Goal: Communication & Community: Ask a question

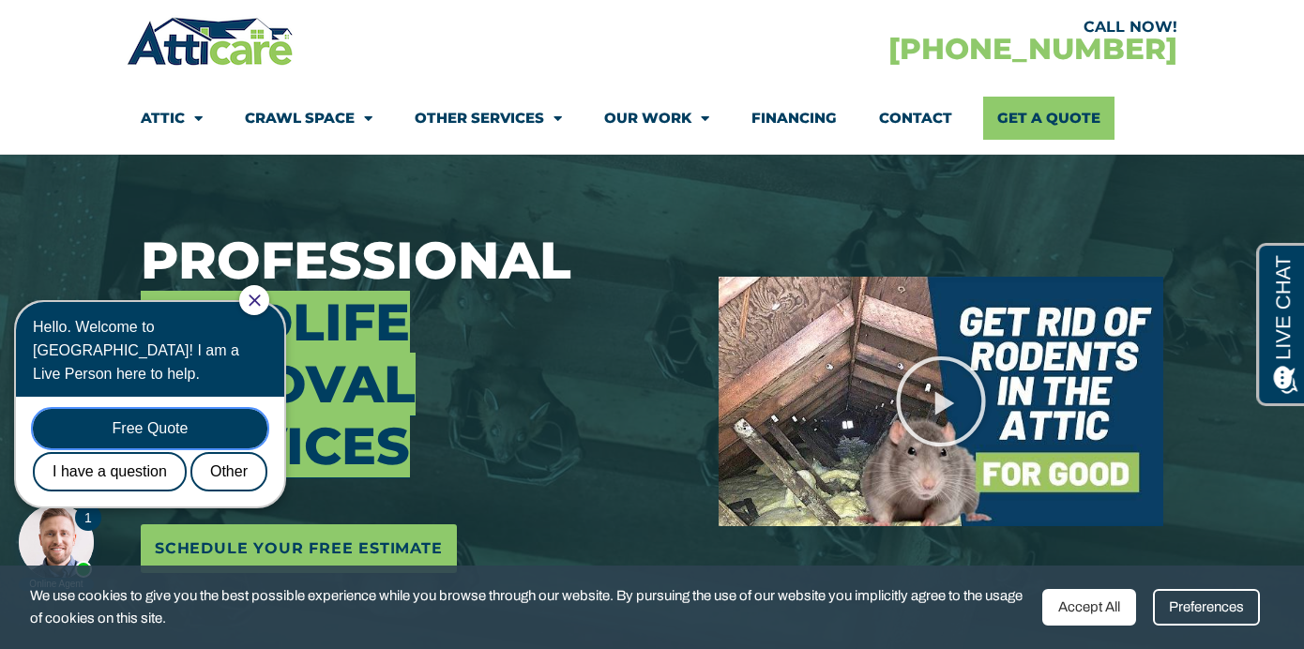
click at [180, 413] on div "Free Quote" at bounding box center [150, 428] width 235 height 39
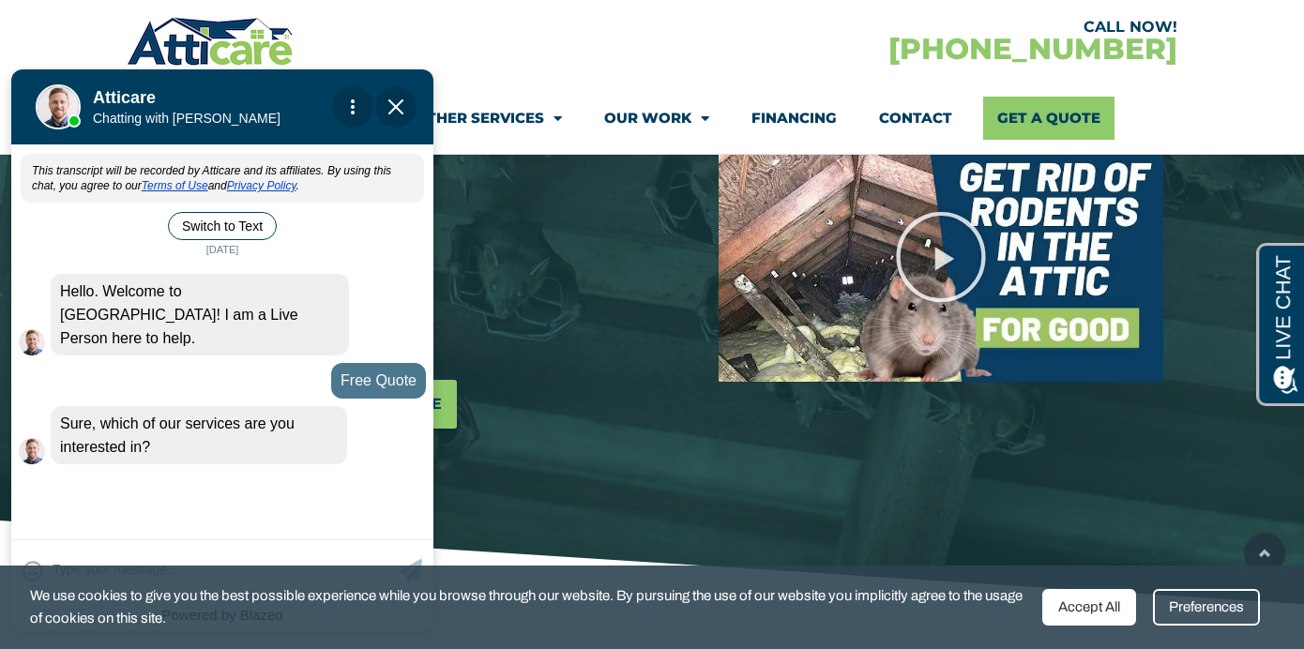
scroll to position [316, 0]
click at [1264, 566] on div "We use cookies to give you the best possible experience while you browse throug…" at bounding box center [652, 607] width 1304 height 83
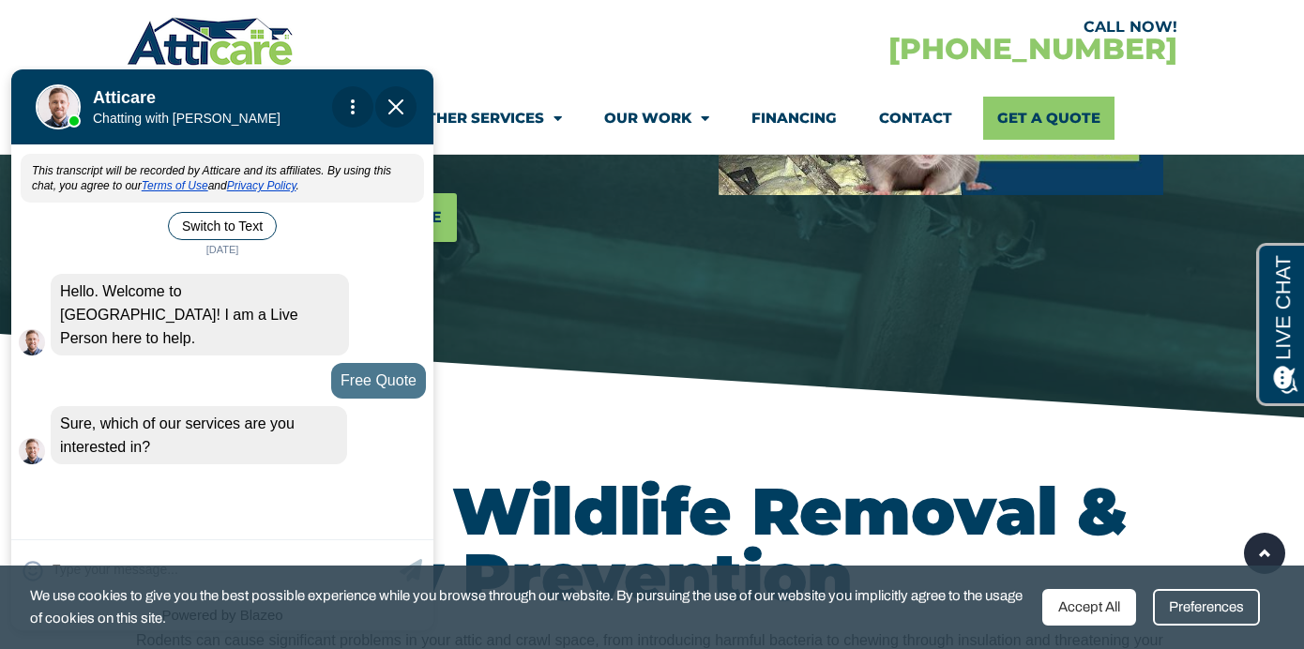
scroll to position [500, 0]
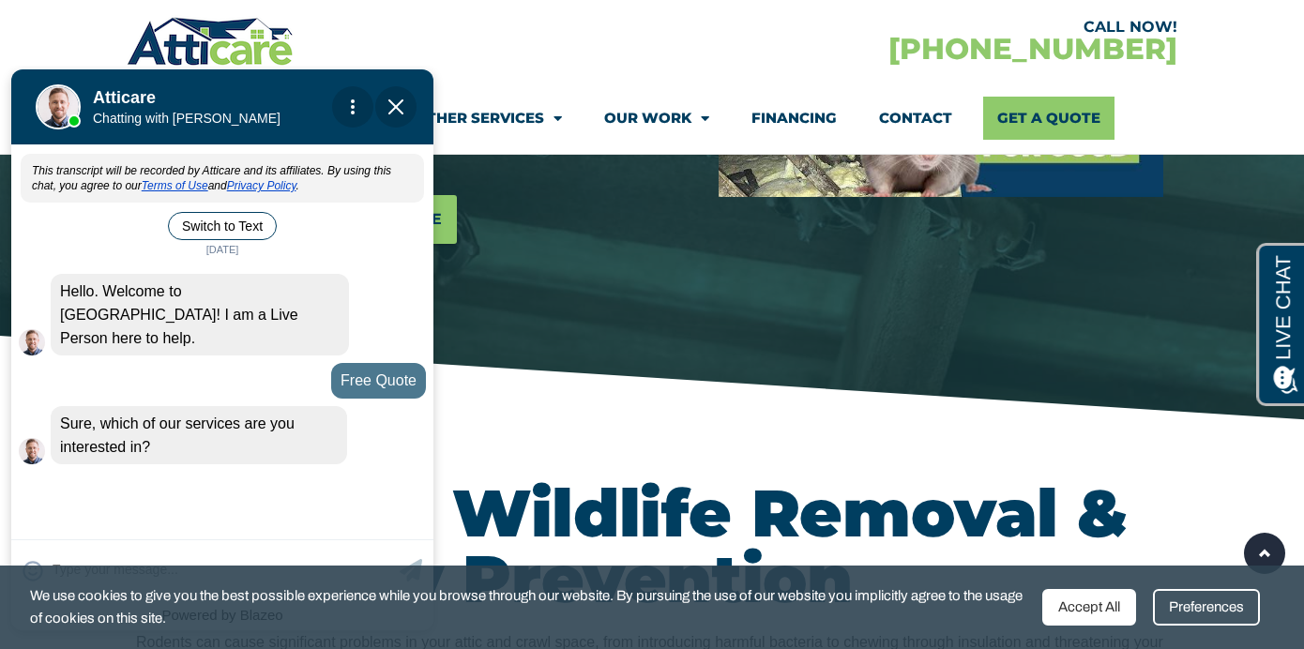
click at [381, 465] on div "This transcript will be recorded by Atticare and its affiliates. By using this …" at bounding box center [222, 340] width 422 height 386
click at [1153, 615] on div "Preferences" at bounding box center [1206, 607] width 107 height 37
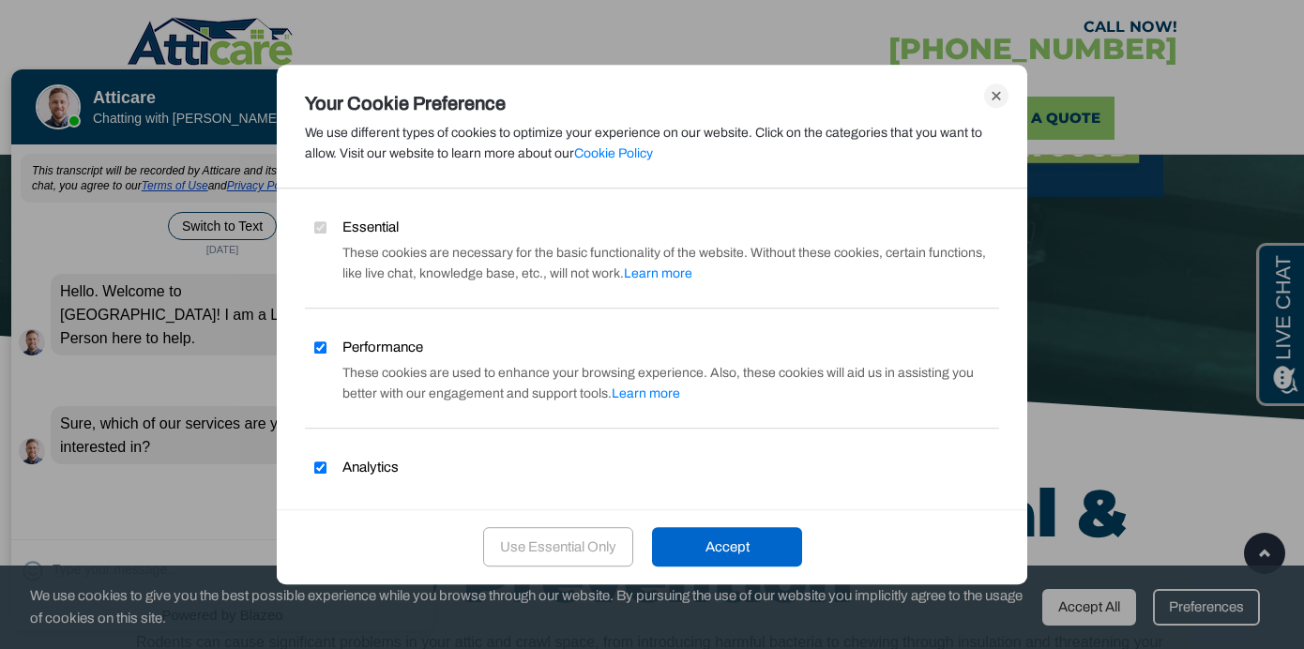
click at [324, 349] on input "Performance" at bounding box center [320, 347] width 12 height 12
checkbox input "false"
click at [325, 474] on label "Analytics" at bounding box center [352, 467] width 94 height 21
click at [325, 474] on input "Analytics" at bounding box center [320, 468] width 12 height 12
checkbox input "false"
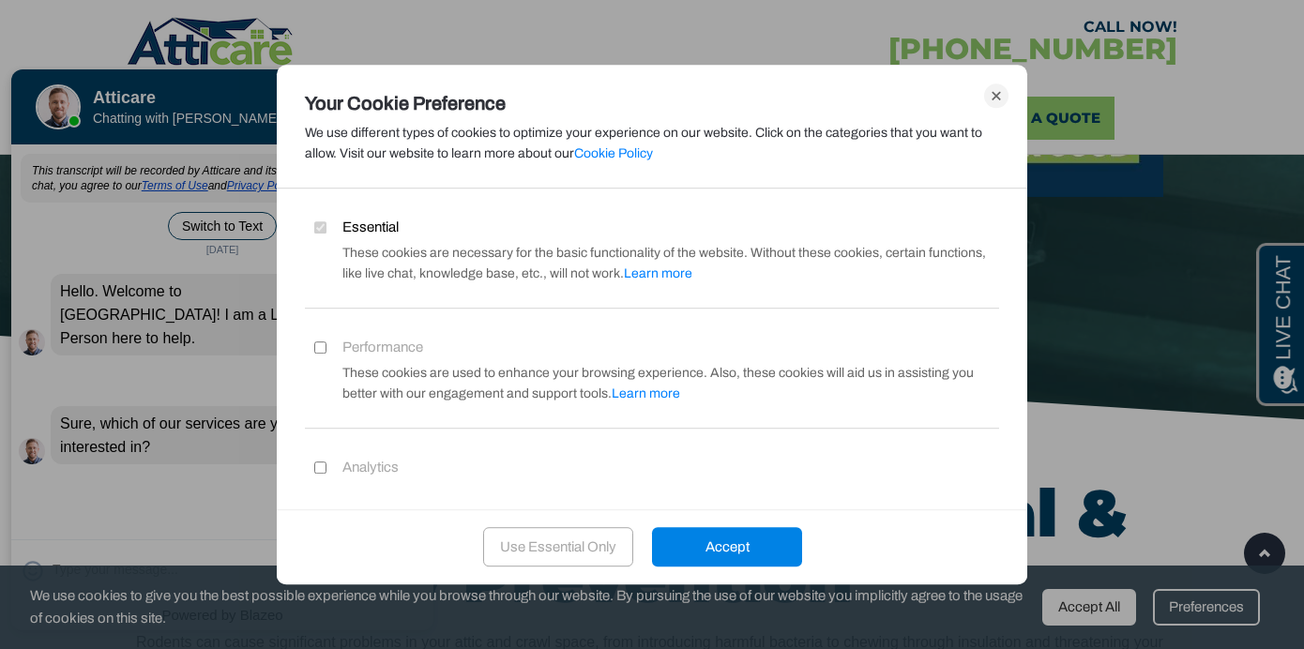
click at [726, 548] on div "Accept" at bounding box center [727, 546] width 150 height 39
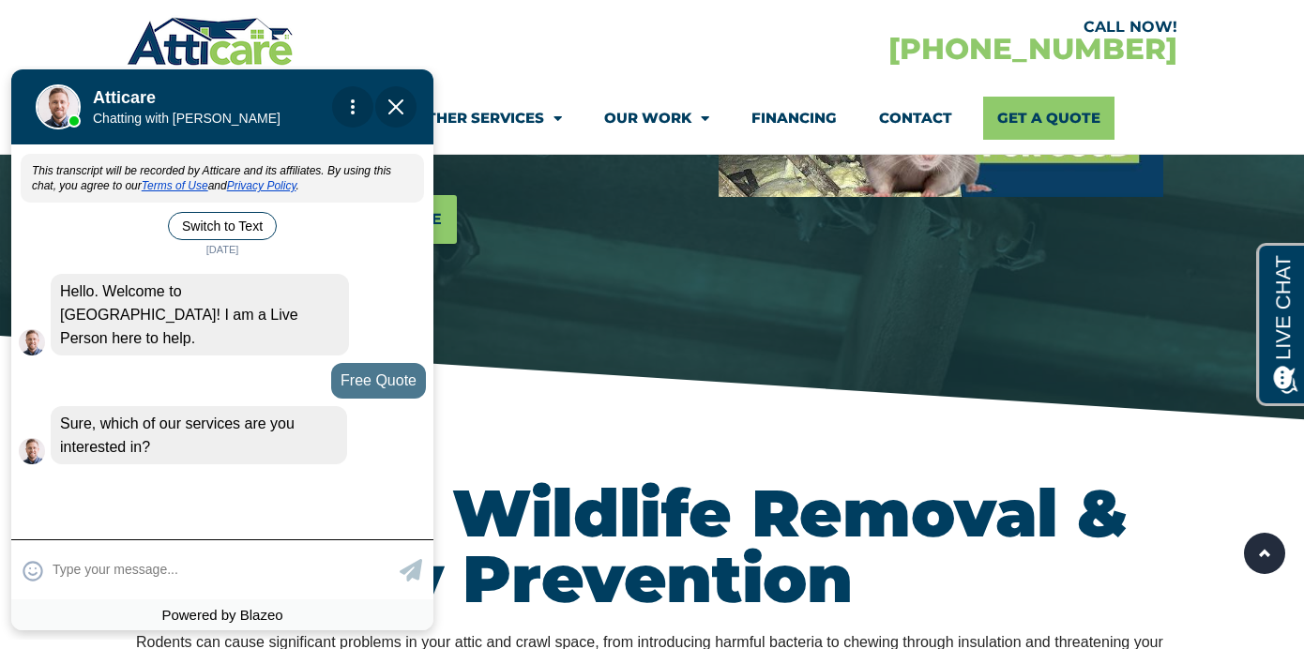
click at [209, 554] on textarea at bounding box center [224, 570] width 342 height 37
click at [188, 559] on textarea at bounding box center [224, 570] width 342 height 37
type input "rodent proof attic and crawl s"
type textarea "rodent proof attic and crawl space"
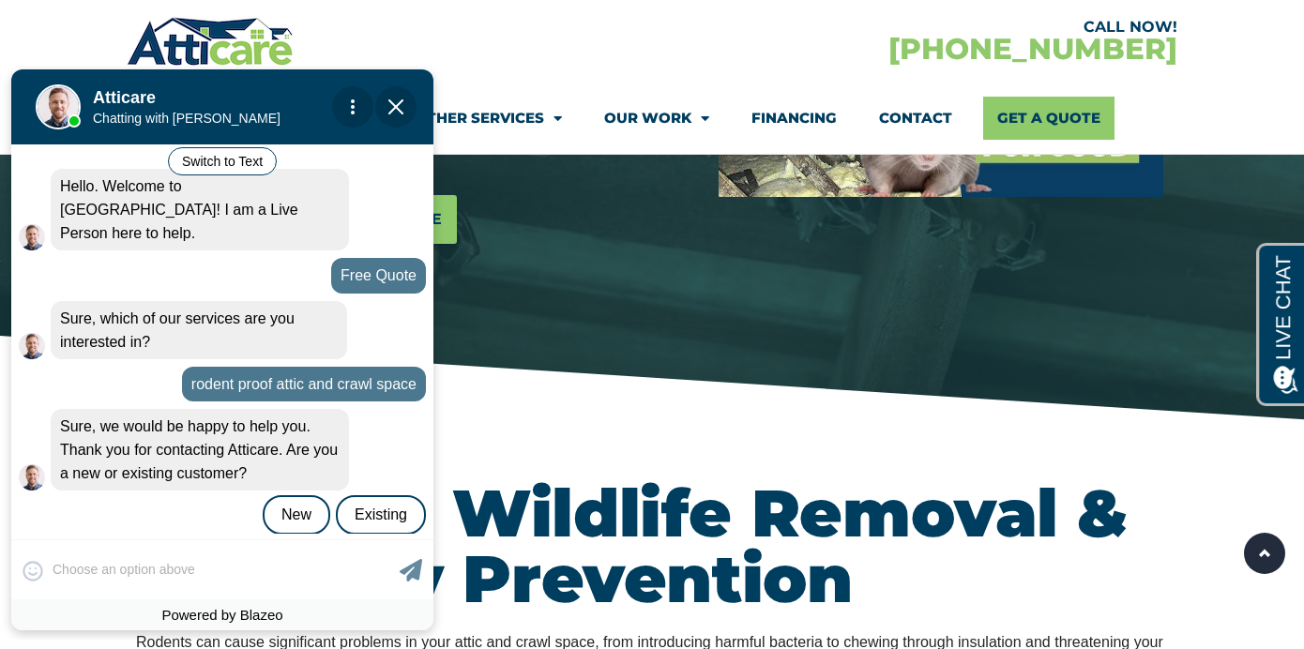
scroll to position [106, 0]
click at [251, 553] on div "😀 😁 😂 😃 😄 😅 😆 😇 😈 😉 😊 😋 😌 😍 😎 😏 😐 😑 😒 😓 😔 😕 😖 😗 😘 😛 😝 😞 😟 😠 😡 😢 😣 😤 😥 😦 Skip ph…" at bounding box center [222, 569] width 422 height 60
click at [304, 497] on div "New" at bounding box center [297, 513] width 68 height 39
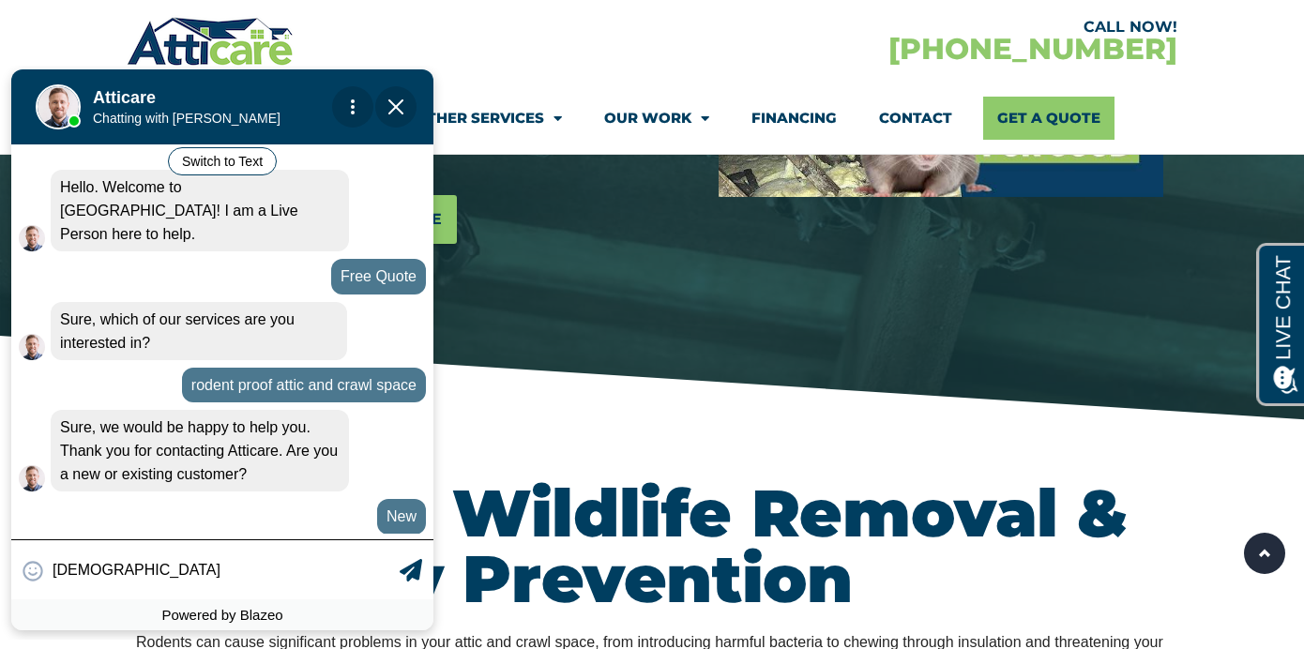
type input "Y"
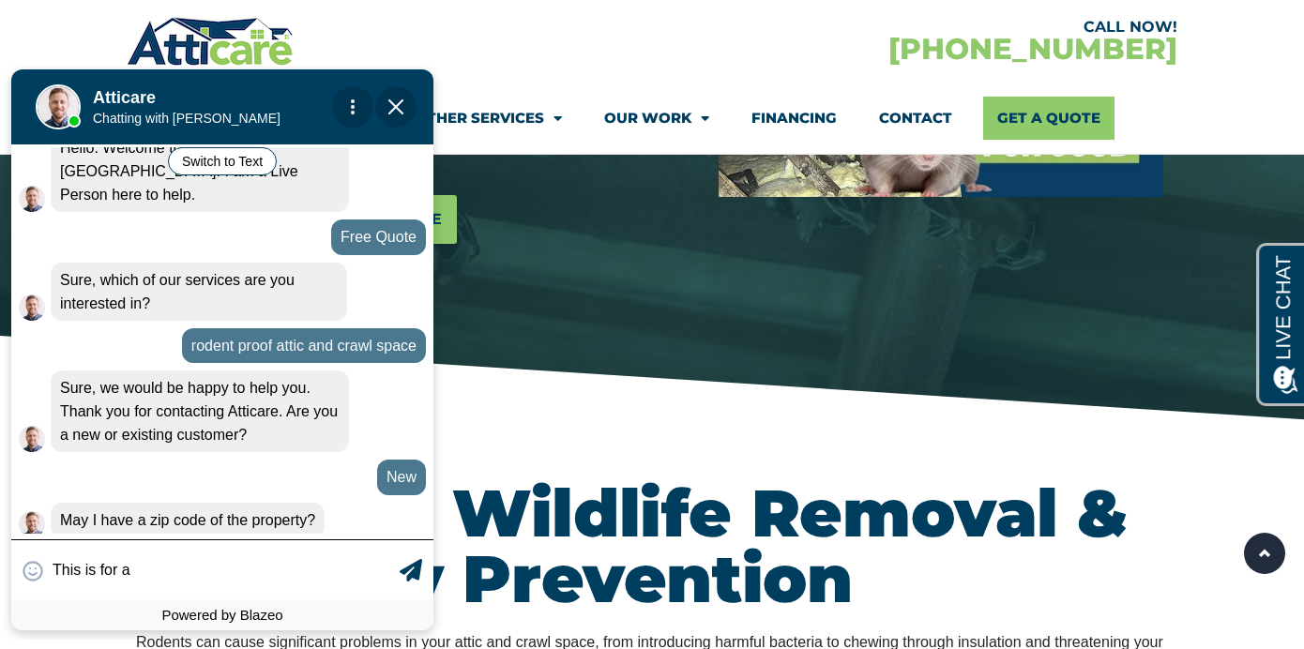
scroll to position [147, 0]
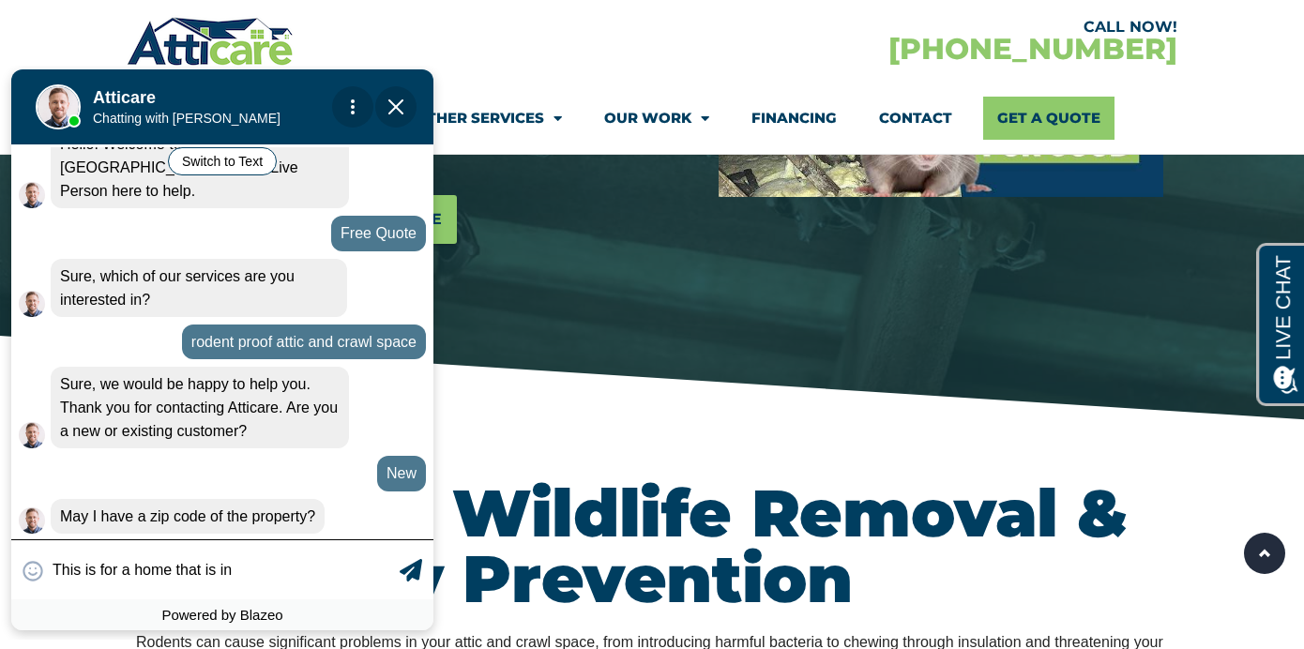
type input "This is for a home that is in"
click at [53, 567] on textarea "This is for a home that is in contract." at bounding box center [224, 570] width 342 height 37
click at [354, 568] on textarea "95404. This is for a home that is in contract." at bounding box center [224, 570] width 342 height 37
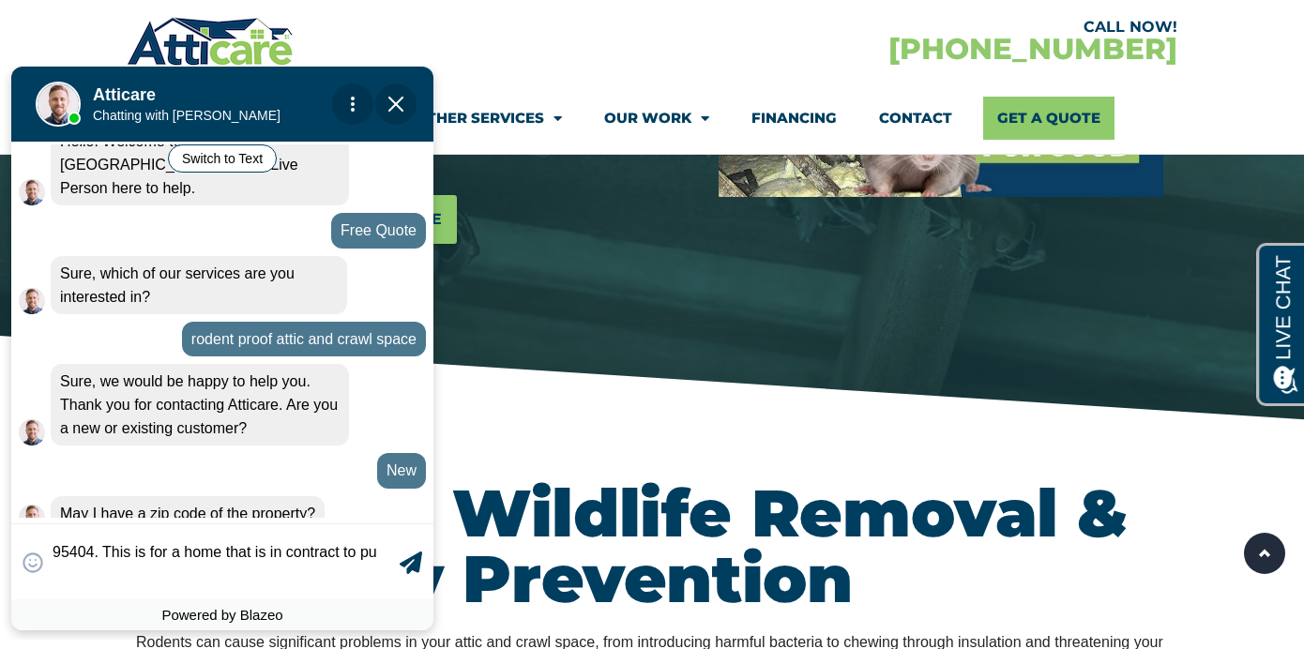
scroll to position [4, 0]
type textarea "95404. This is for a home that is in contract to purchase."
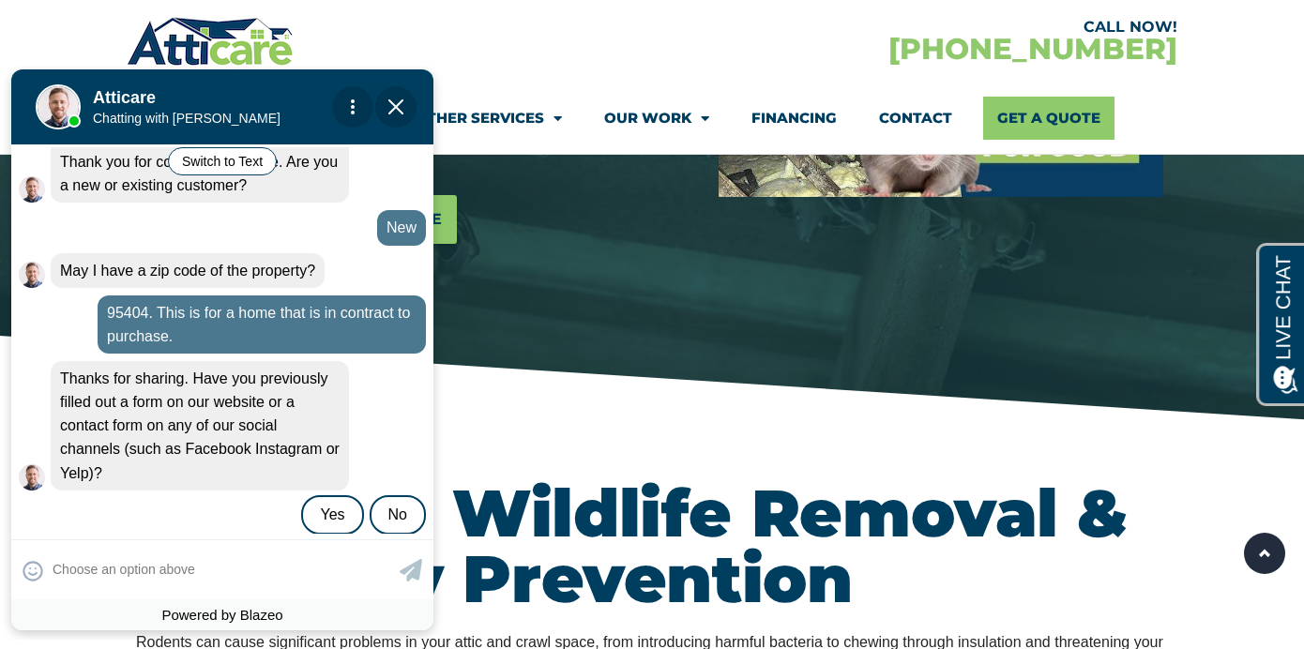
scroll to position [394, 0]
click at [411, 498] on div "No" at bounding box center [398, 513] width 56 height 39
type input "I'"
type textarea "I'"
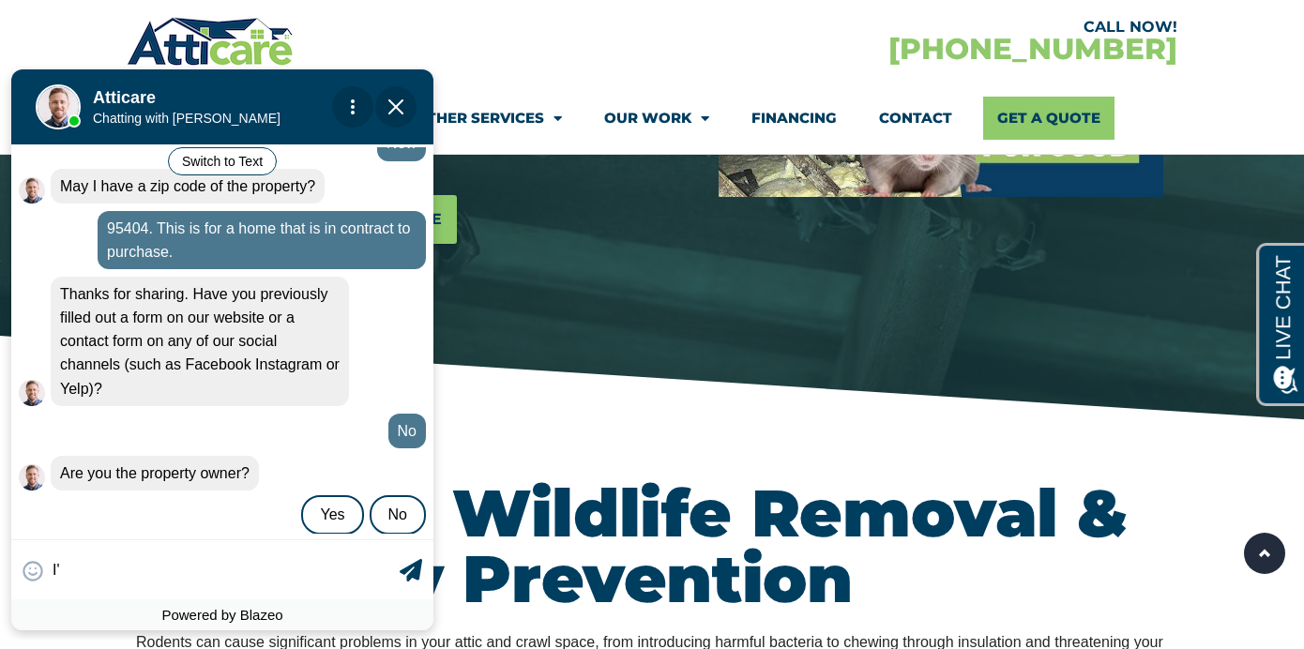
scroll to position [478, 0]
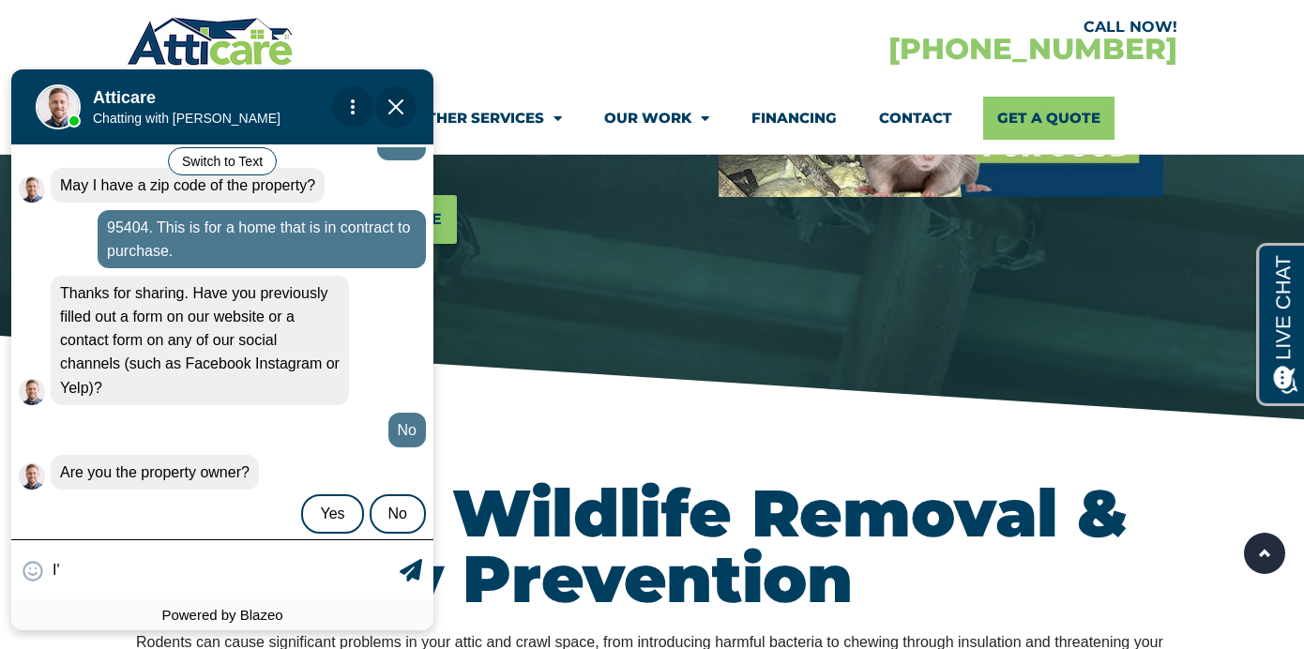
click at [200, 574] on div "😀 😁 😂 😃 😄 😅 😆 😇 😈 😉 😊 😋 😌 😍 😎 😏 😐 😑 😒 😓 😔 😕 😖 😗 😘 😛 😝 😞 😟 😠 😡 😢 😣 😤 😥 😦 I' I'm" at bounding box center [222, 569] width 422 height 60
click at [154, 575] on div "😀 😁 😂 😃 😄 😅 😆 😇 😈 😉 😊 😋 😌 😍 😎 😏 😐 😑 😒 😓 😔 😕 😖 😗 😘 😛 😝 😞 😟 😠 😡 😢 😣 😤 😥 😦 I' I'm" at bounding box center [222, 569] width 422 height 60
click at [103, 559] on div "😀 😁 😂 😃 😄 😅 😆 😇 😈 😉 😊 😋 😌 😍 😎 😏 😐 😑 😒 😓 😔 😕 😖 😗 😘 😛 😝 😞 😟 😠 😡 😢 😣 😤 😥 😦 I' I'm" at bounding box center [222, 569] width 422 height 60
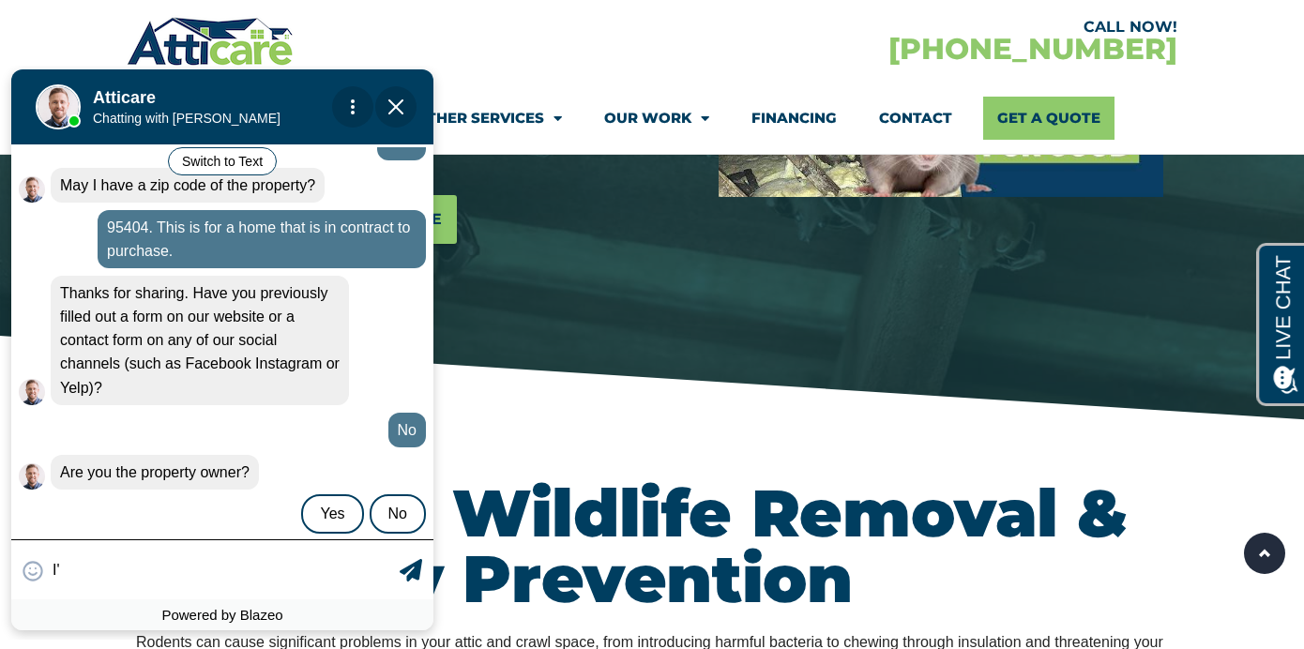
click at [103, 559] on div "😀 😁 😂 😃 😄 😅 😆 😇 😈 😉 😊 😋 😌 😍 😎 😏 😐 😑 😒 😓 😔 😕 😖 😗 😘 😛 😝 😞 😟 😠 😡 😢 😣 😤 😥 😦 I' I'm" at bounding box center [222, 569] width 422 height 60
click at [402, 494] on div "No" at bounding box center [398, 513] width 56 height 39
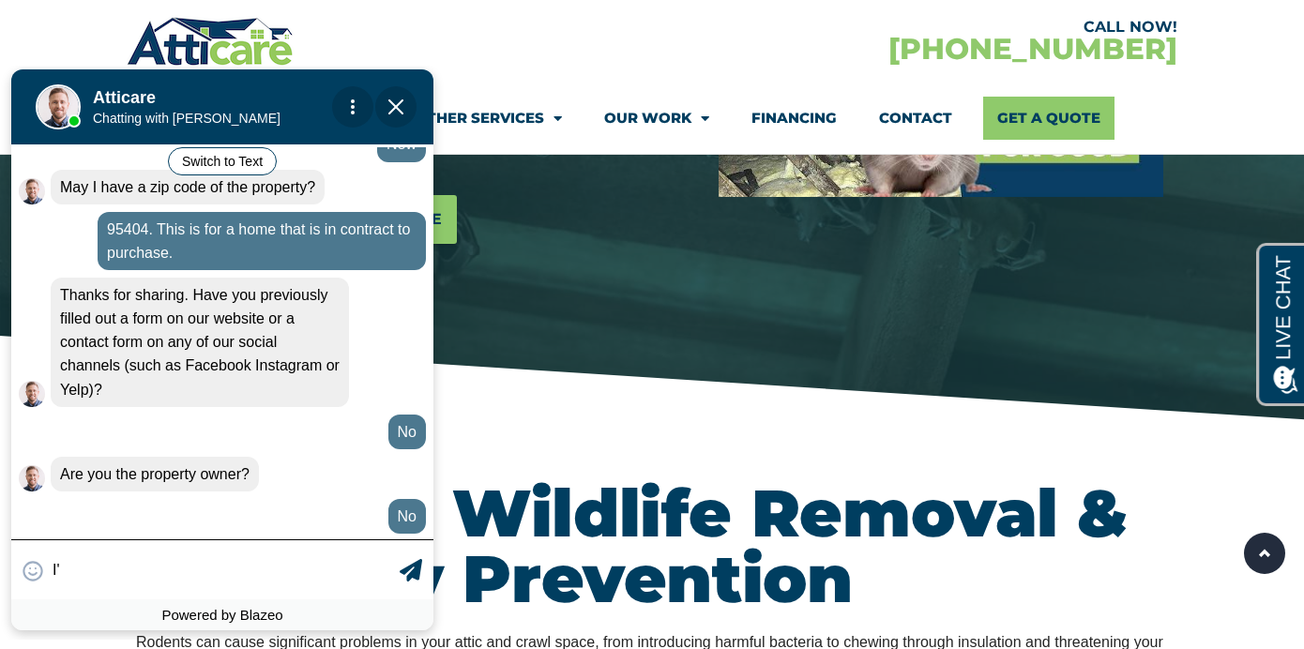
click at [187, 557] on textarea "I'" at bounding box center [224, 570] width 342 height 37
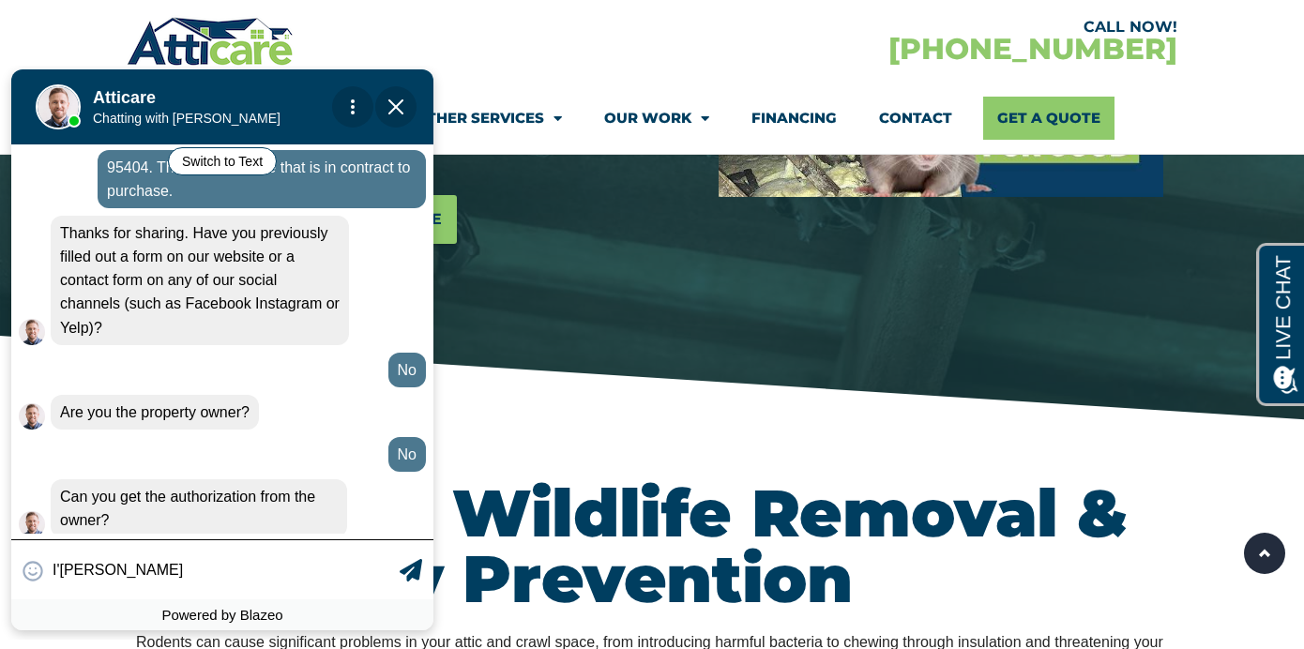
scroll to position [542, 0]
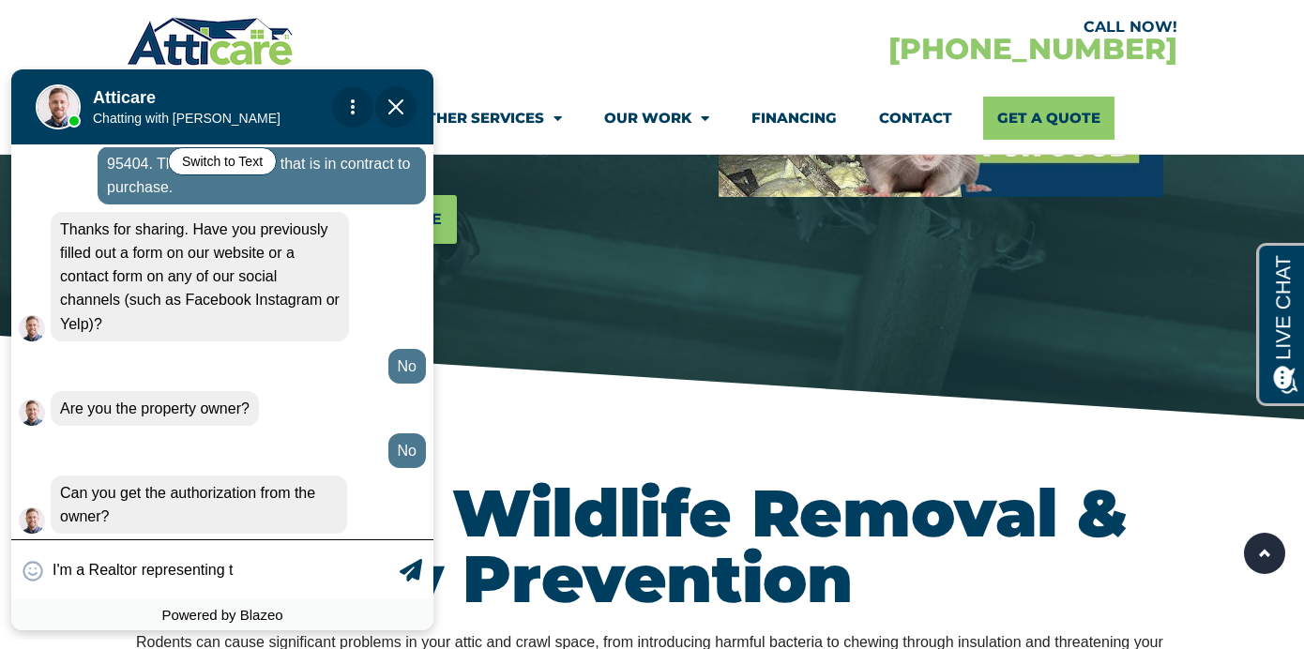
type input "I'm a Realtor representing th"
type textarea "I'm a Realtor representing th"
type input "I'm a Realtor representing the"
type textarea "I'm a Realtor representing the buyer."
click at [400, 568] on icon at bounding box center [411, 570] width 23 height 23
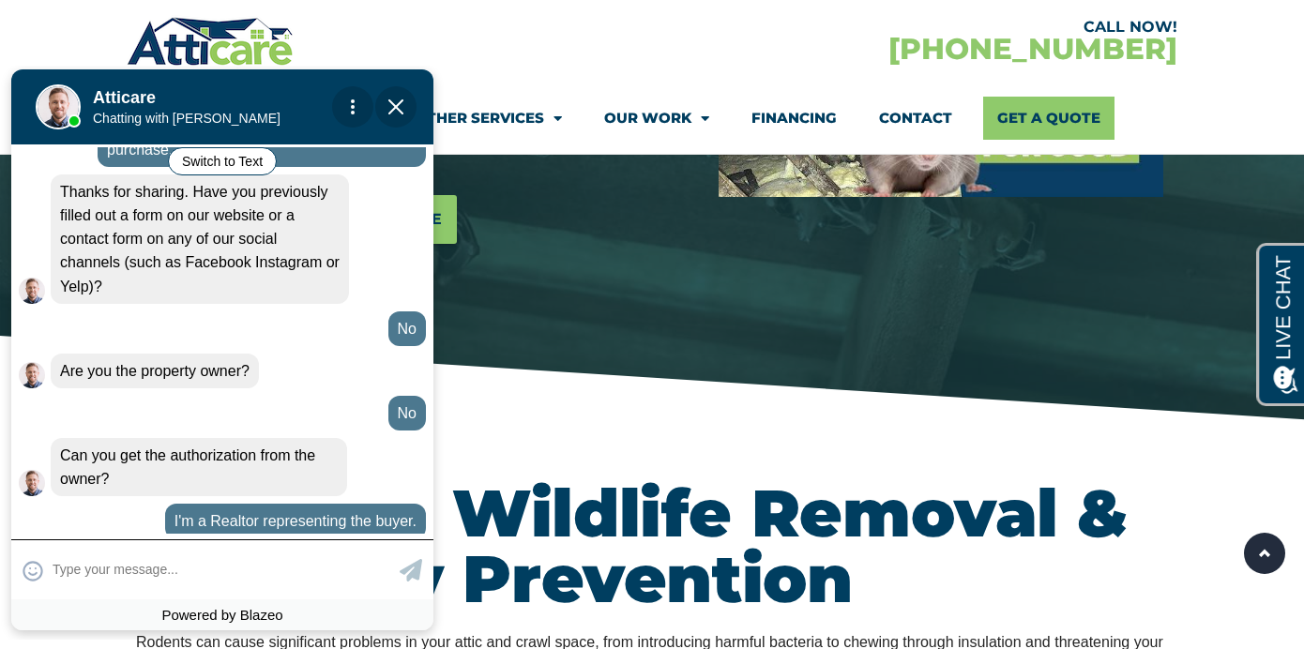
scroll to position [584, 0]
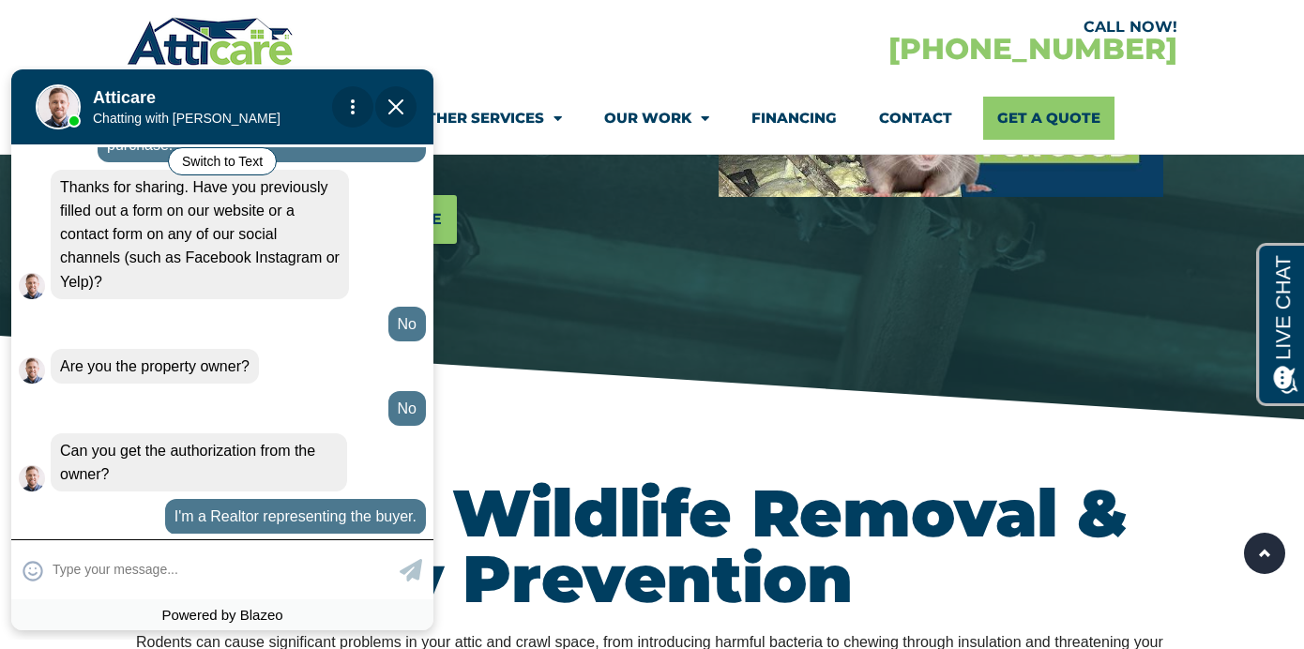
click at [235, 560] on textarea at bounding box center [224, 570] width 342 height 37
type textarea "y"
type input "yes"
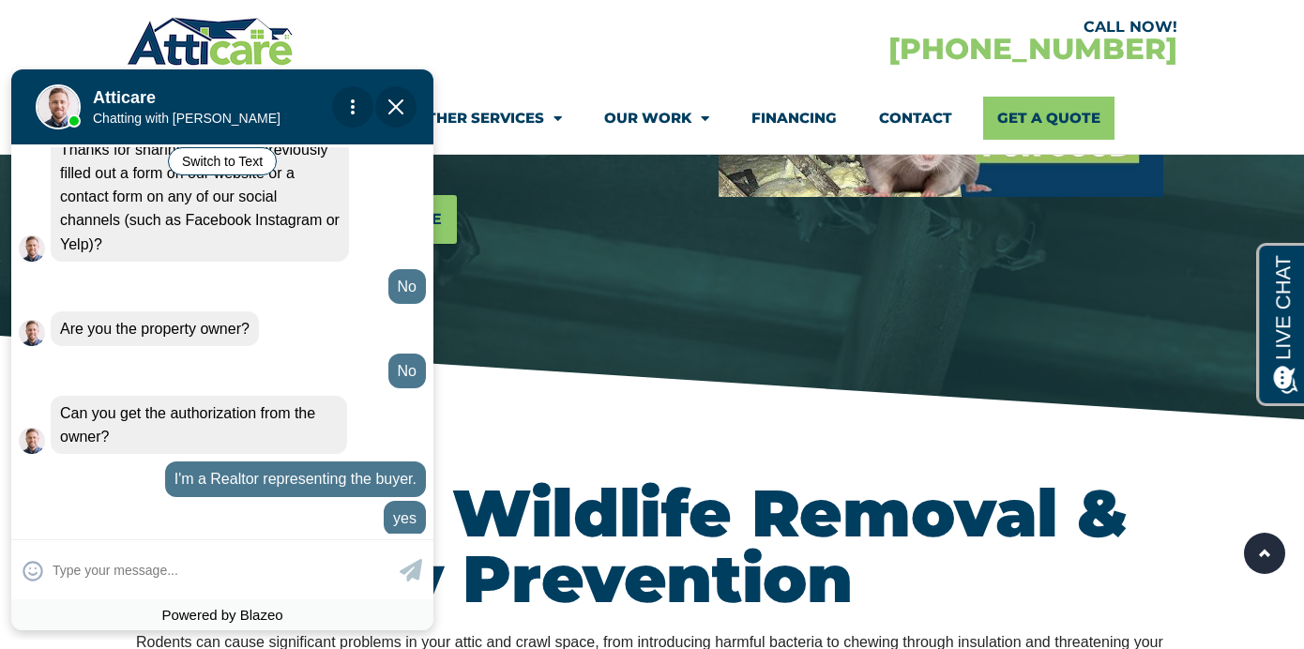
scroll to position [623, 0]
click at [560, 348] on div "Professional Wildlife Removal Services Schedule Your Free Estimate" at bounding box center [416, 72] width 578 height 704
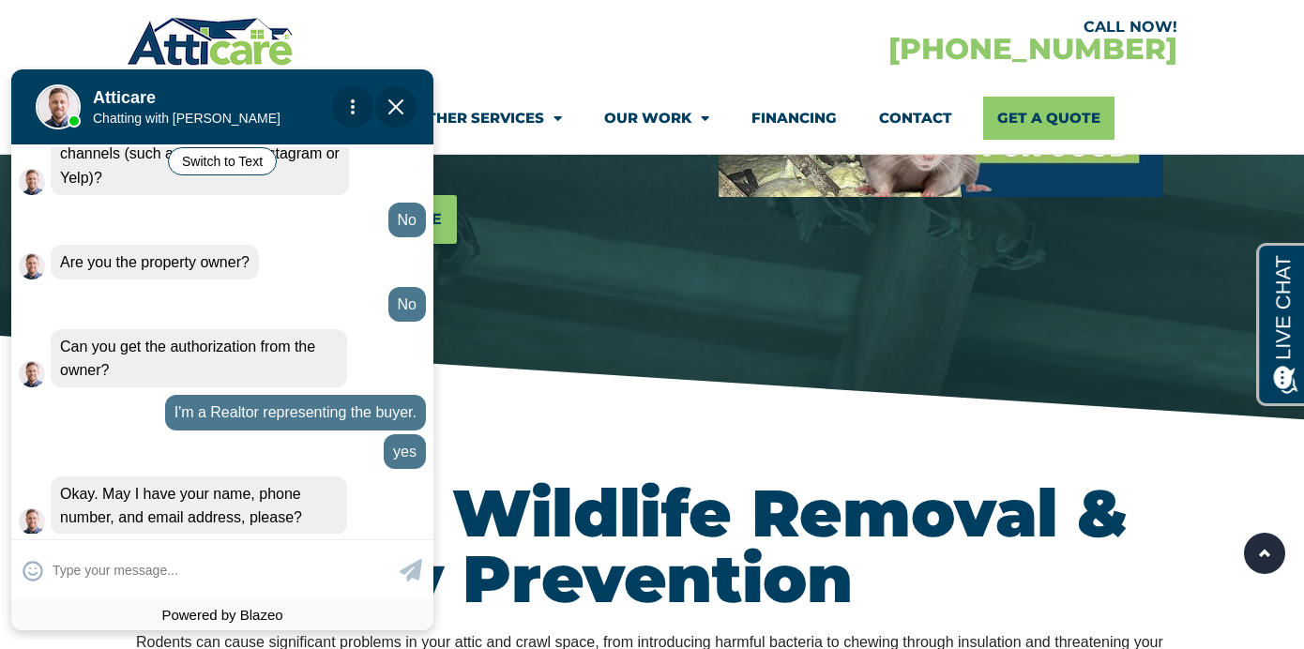
scroll to position [689, 0]
type input "Vicky Chavez, Realtor with RE?"
type textarea "Vicky Chavez, Realtor with RE/"
type input "Vicky Chavez, Realtor with RE/"
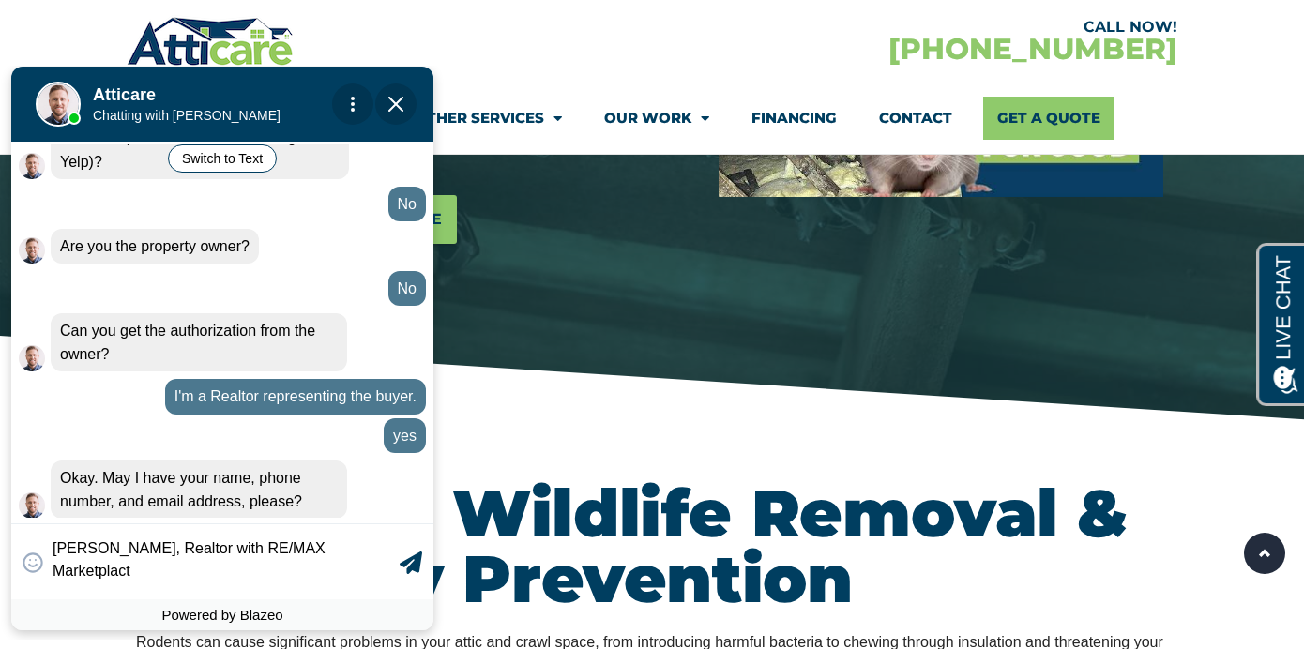
scroll to position [703, 0]
type textarea "Vicky Chavez, Realtor with RE/MAX Marketplace. 707.490.7104"
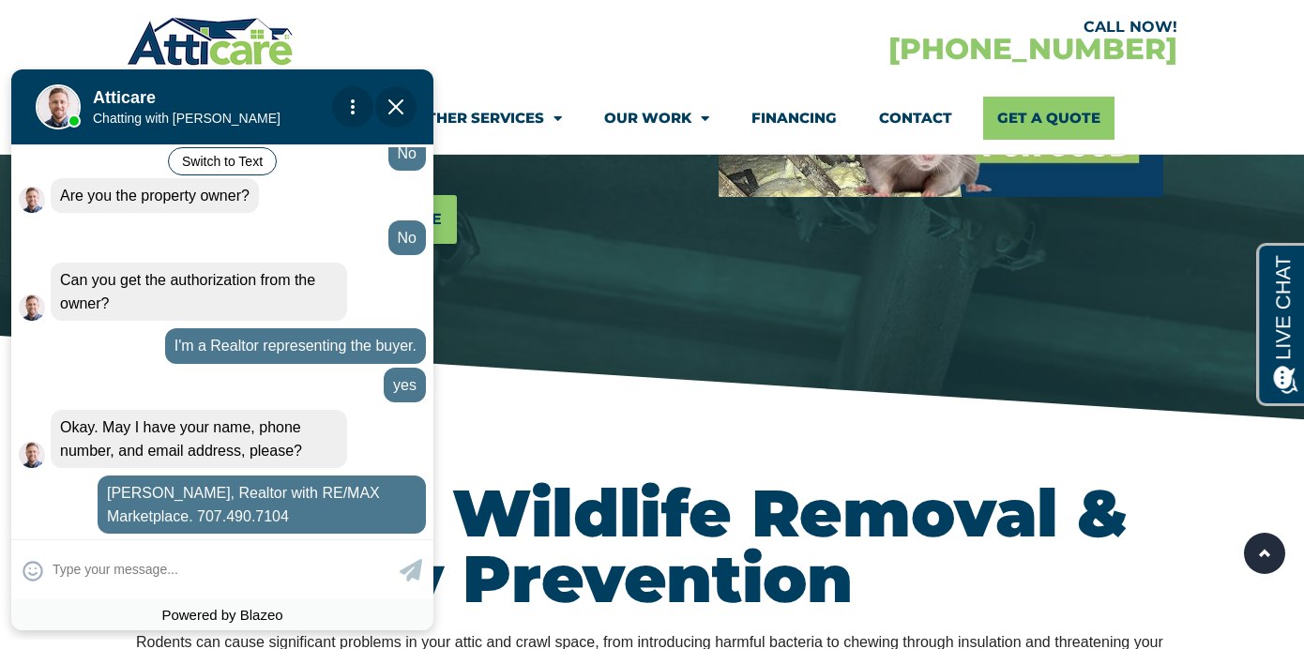
scroll to position [755, 0]
type input "vickychavez.realtor@gmail.com"
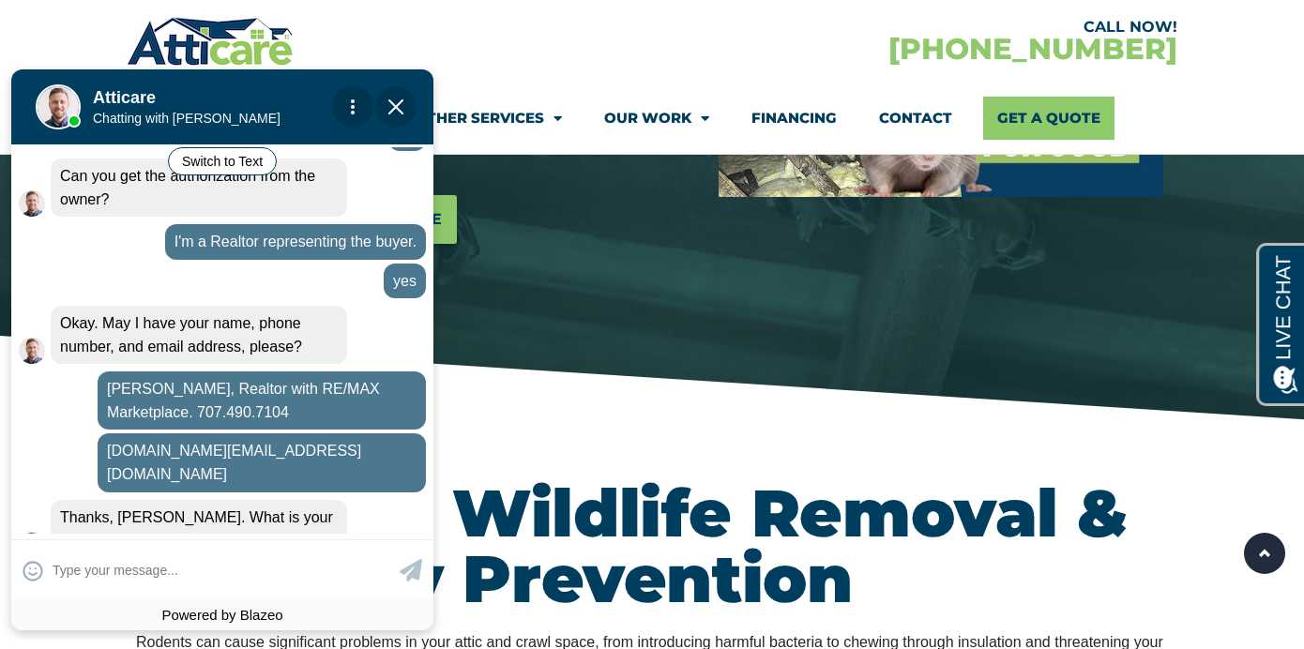
scroll to position [860, 0]
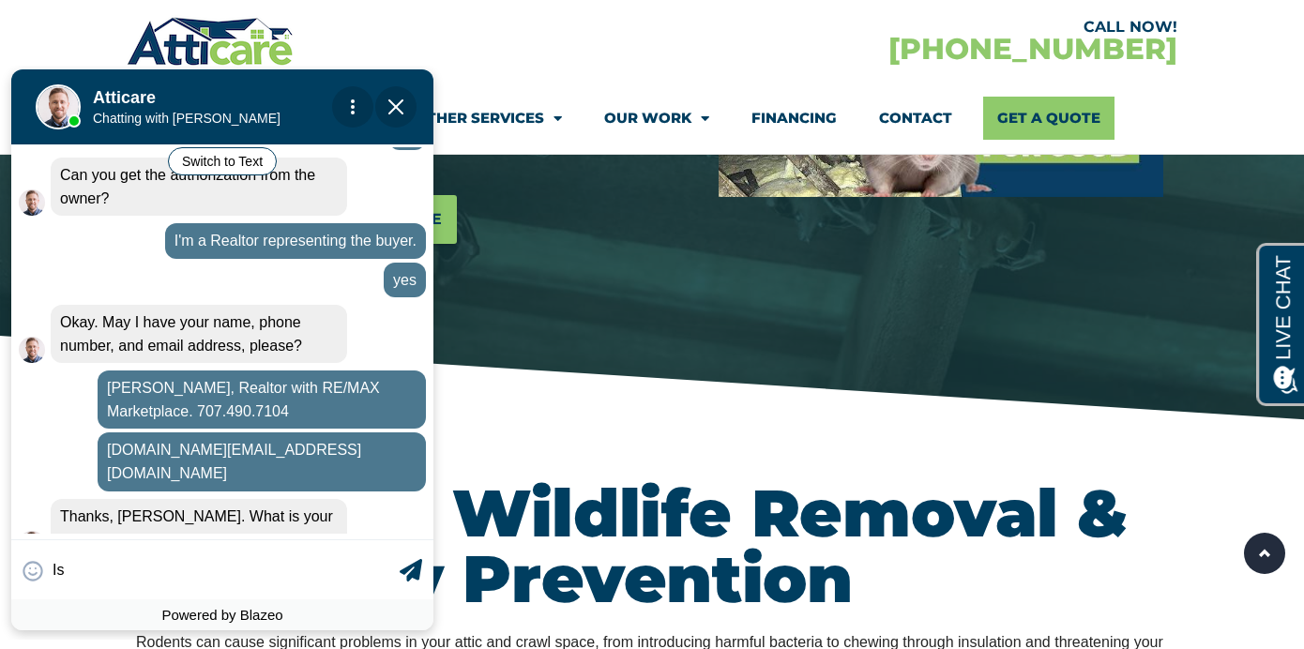
type input "I"
type input "Monday at 1pm would be great."
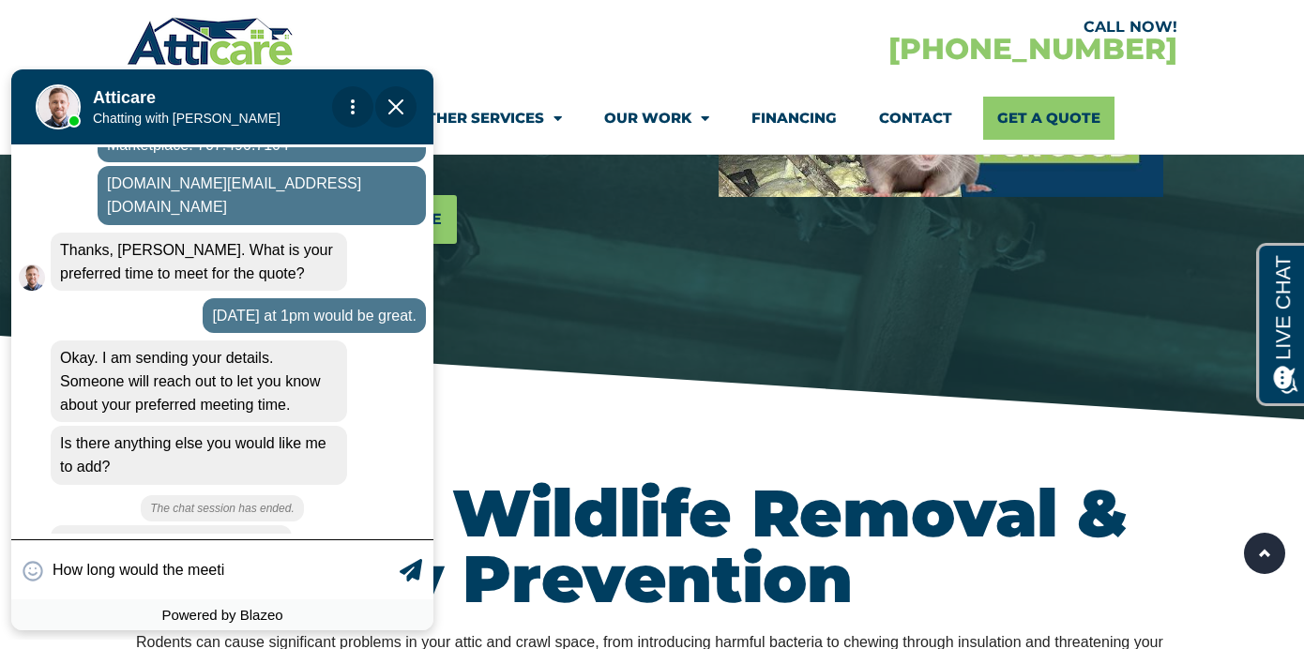
scroll to position [1099, 0]
type input "How long would the meeting be?"
type textarea "How long would the meeting be?"
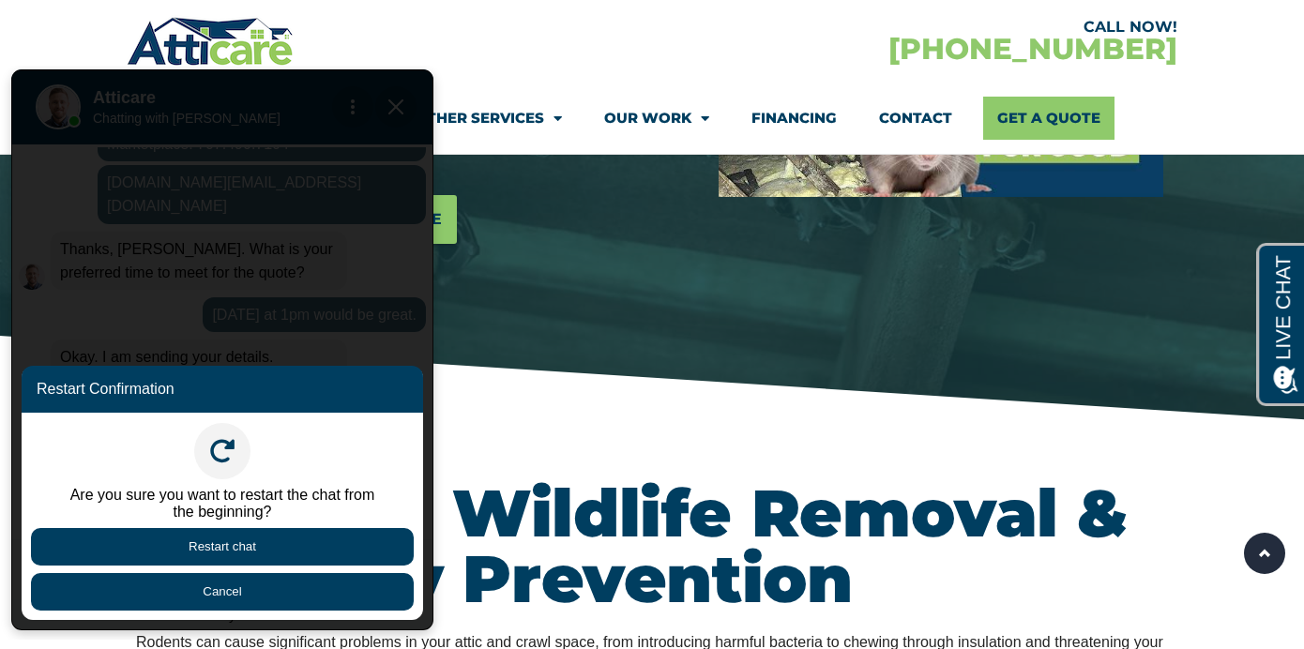
click at [243, 597] on button "Cancel" at bounding box center [222, 592] width 383 height 38
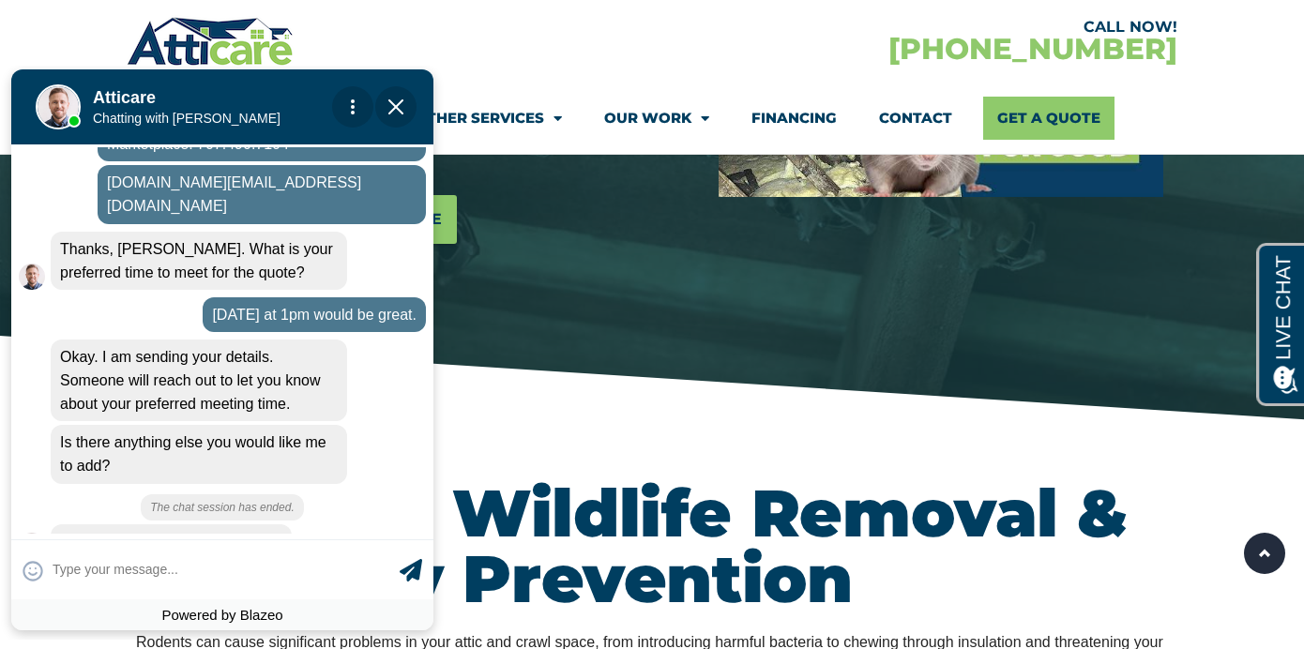
click at [405, 104] on span "Close Chat" at bounding box center [395, 106] width 41 height 41
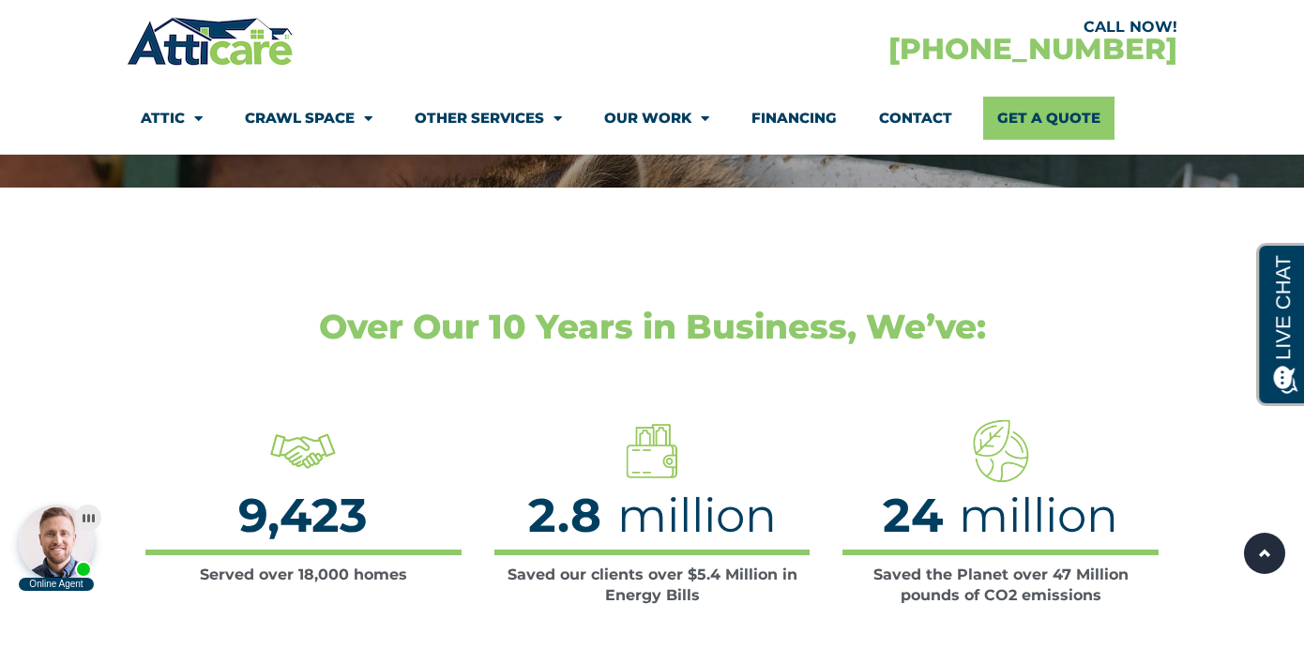
scroll to position [3649, 0]
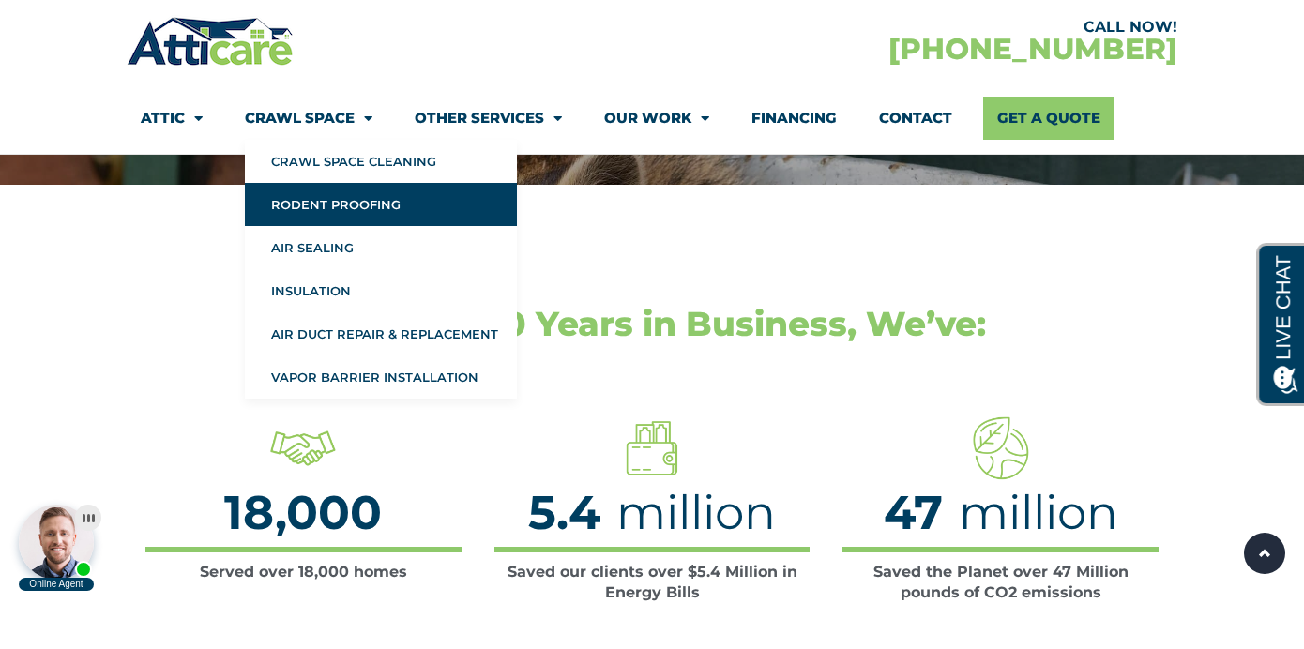
click at [343, 202] on link "Rodent Proofing" at bounding box center [381, 204] width 272 height 43
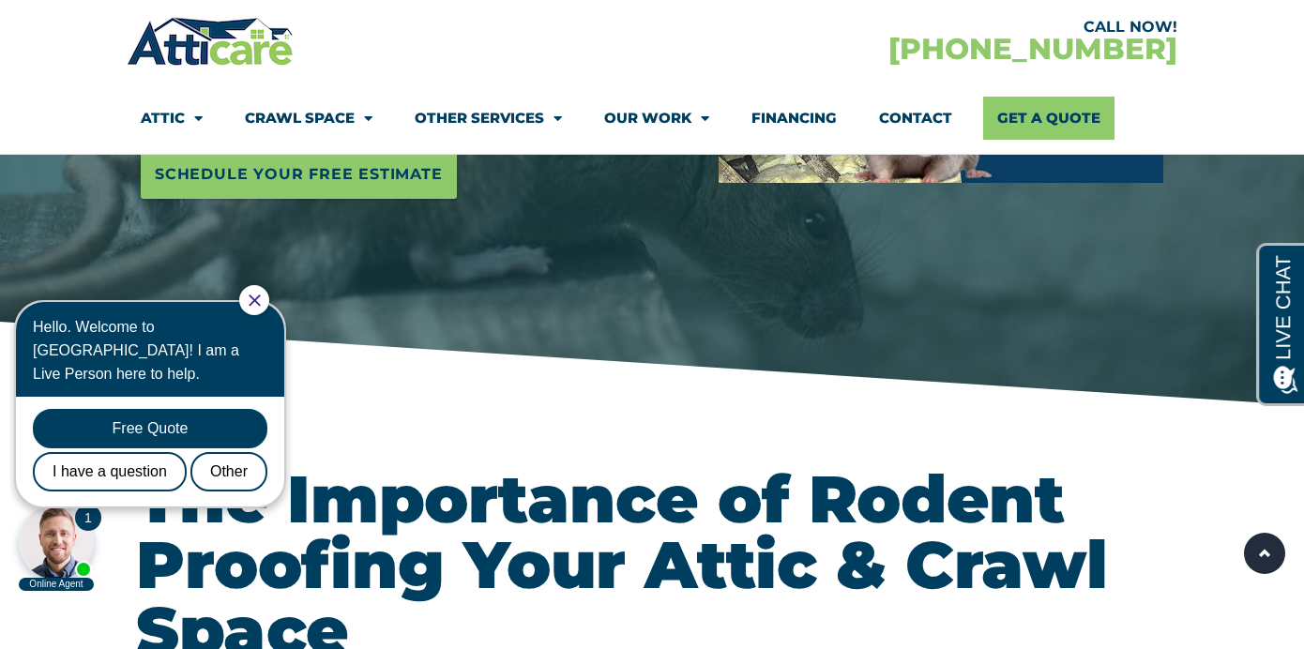
scroll to position [543, 0]
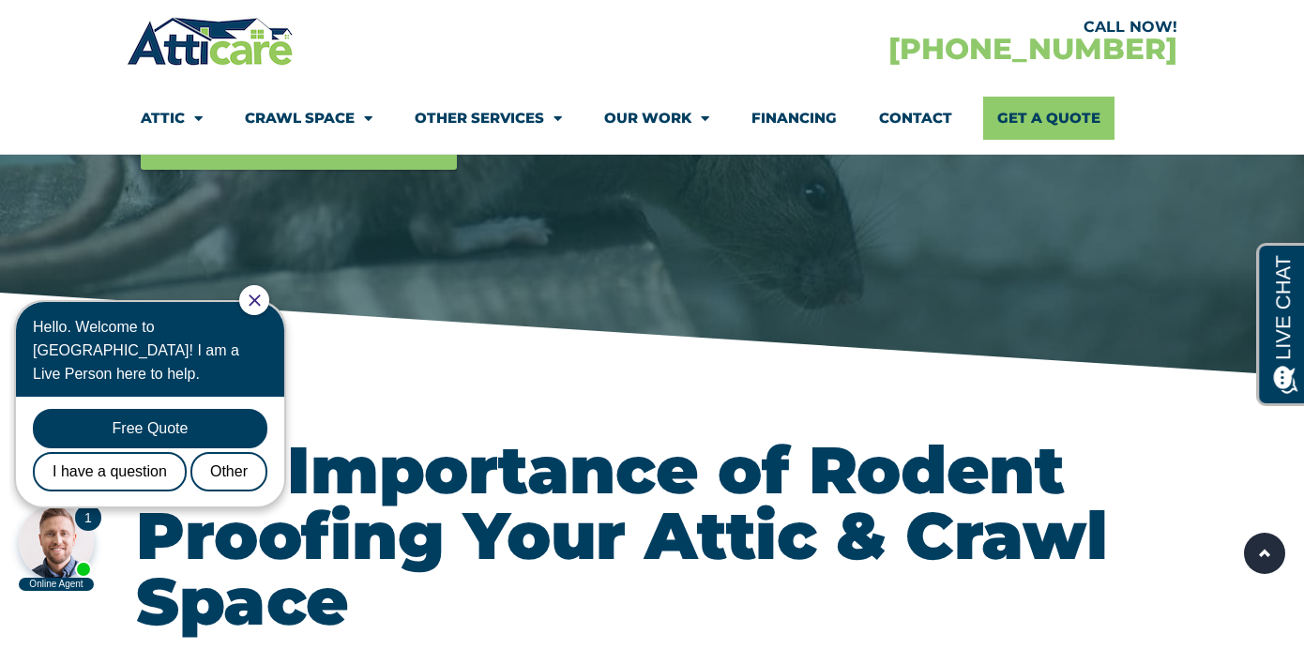
click at [261, 306] on icon "Close Chat" at bounding box center [255, 301] width 12 height 12
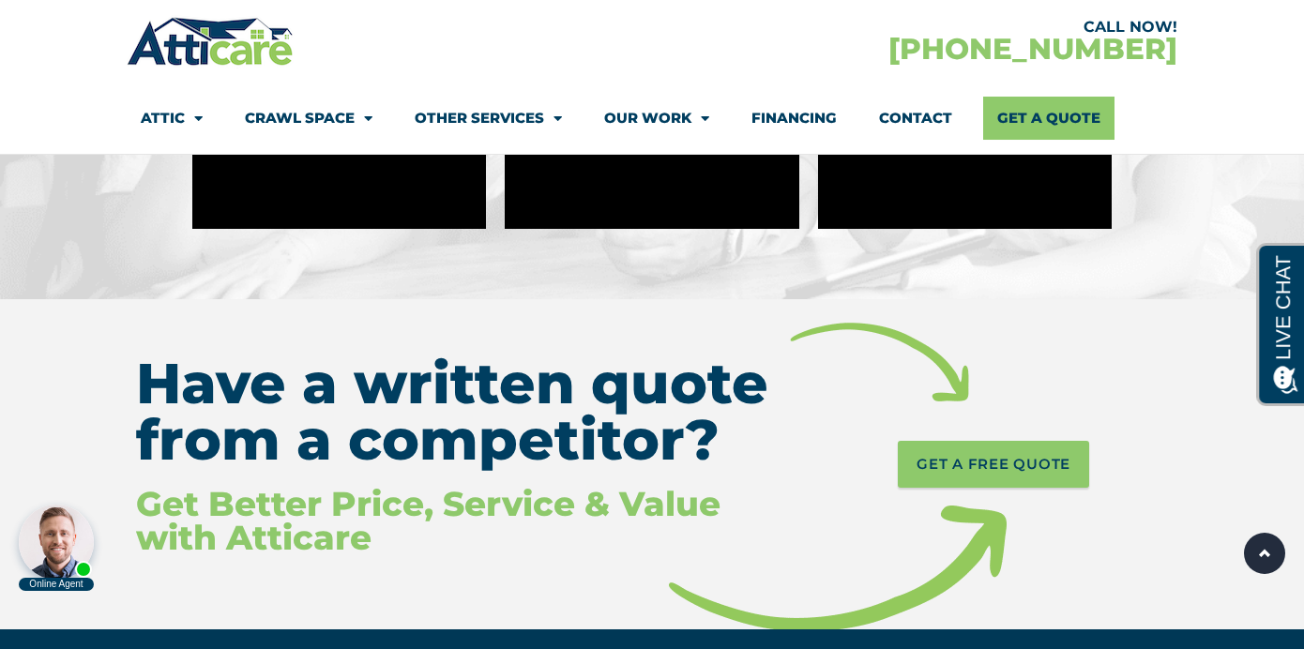
scroll to position [8982, 0]
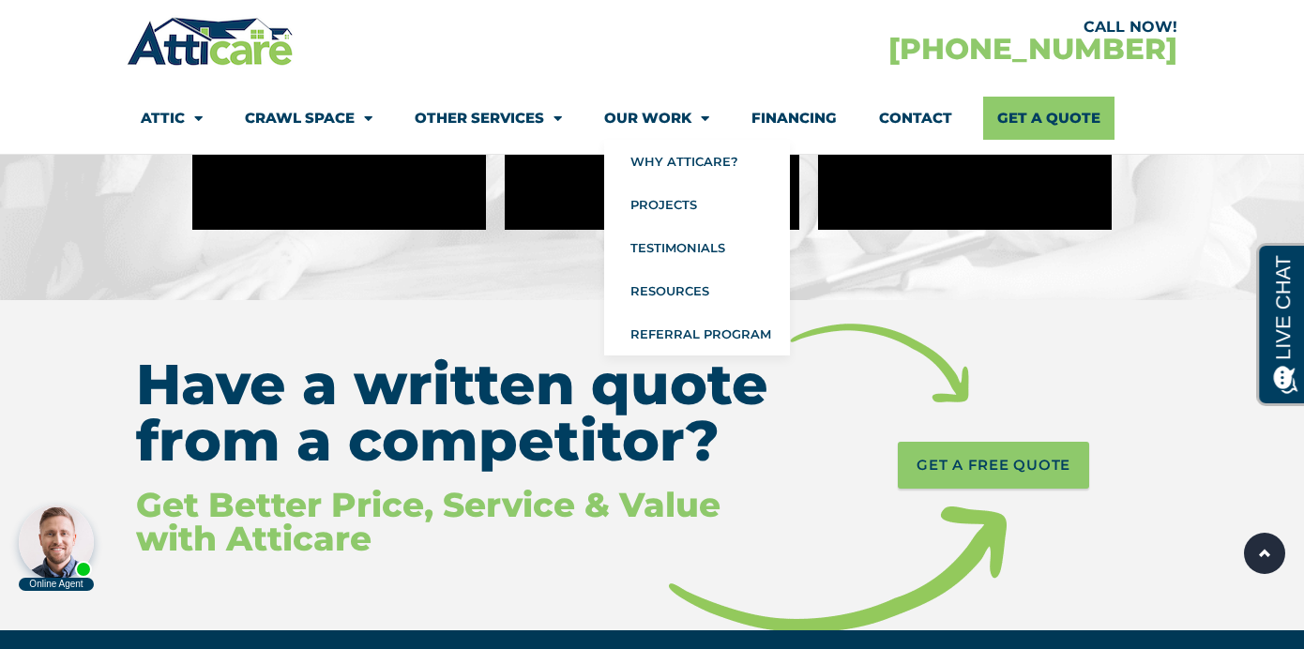
click at [704, 117] on span "Menu" at bounding box center [700, 118] width 18 height 33
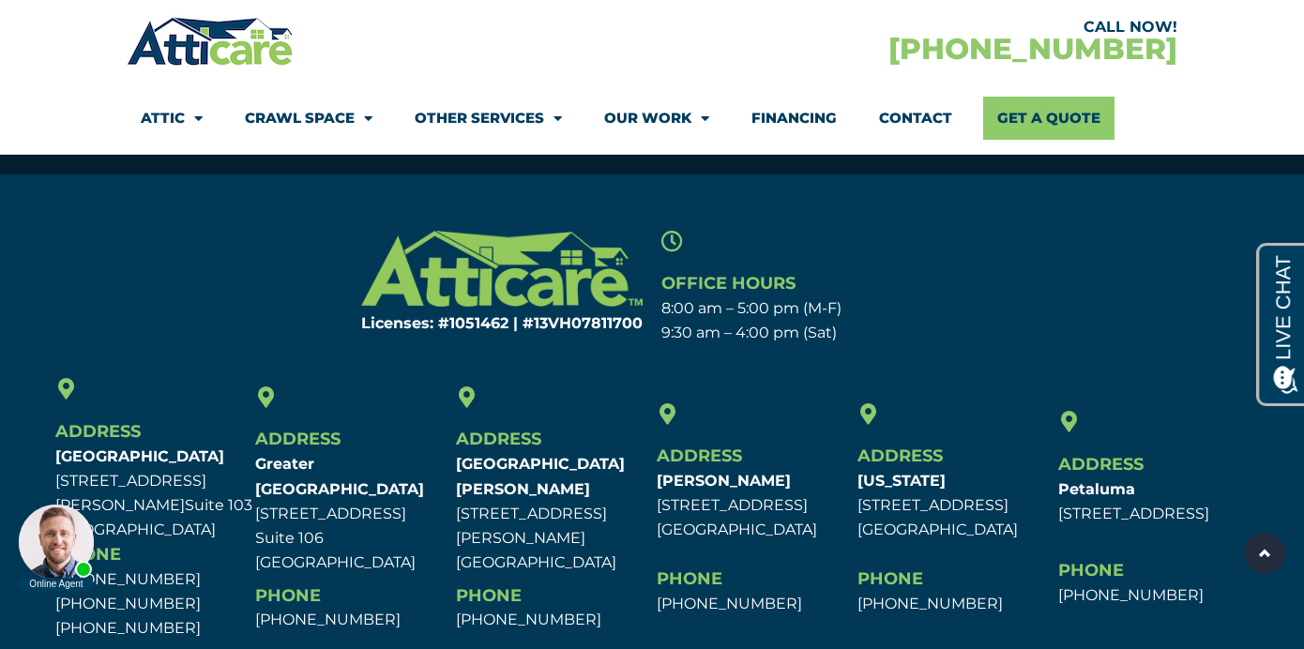
scroll to position [4356, 0]
